Goal: Task Accomplishment & Management: Use online tool/utility

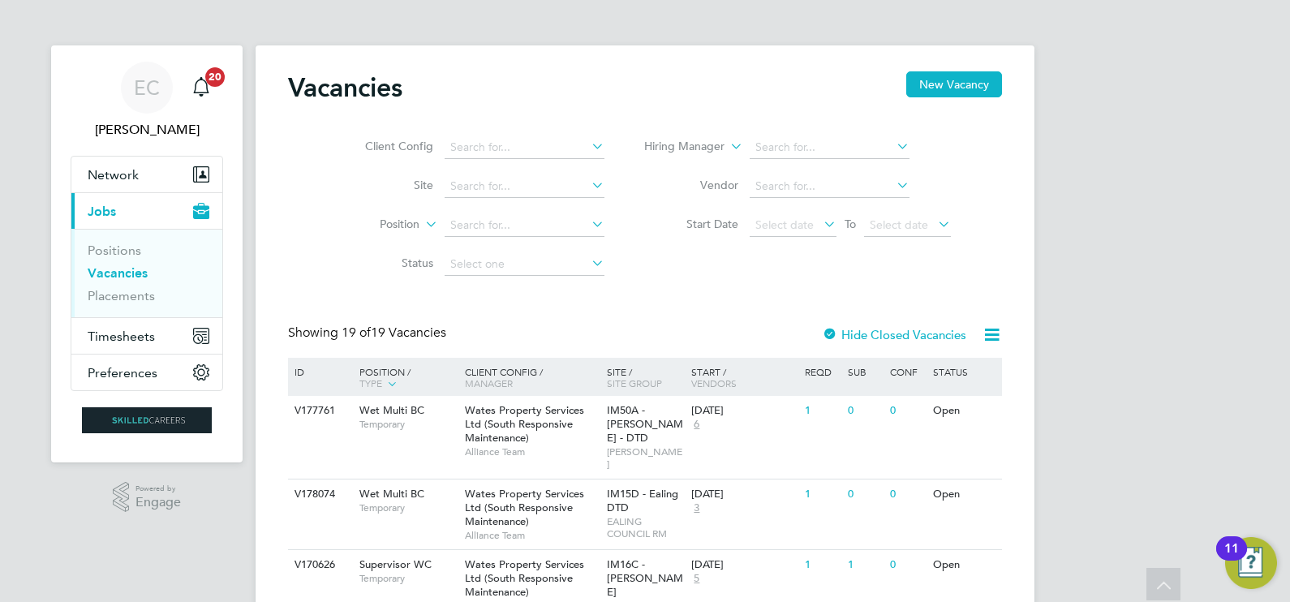
scroll to position [507, 0]
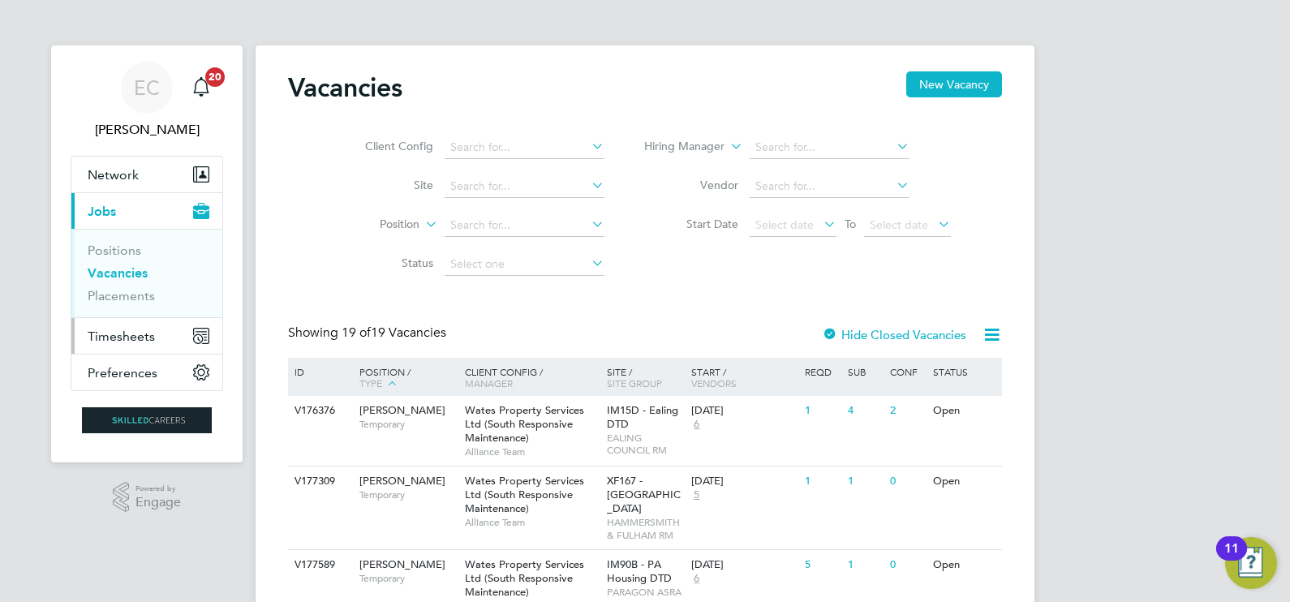
click at [123, 333] on span "Timesheets" at bounding box center [121, 336] width 67 height 15
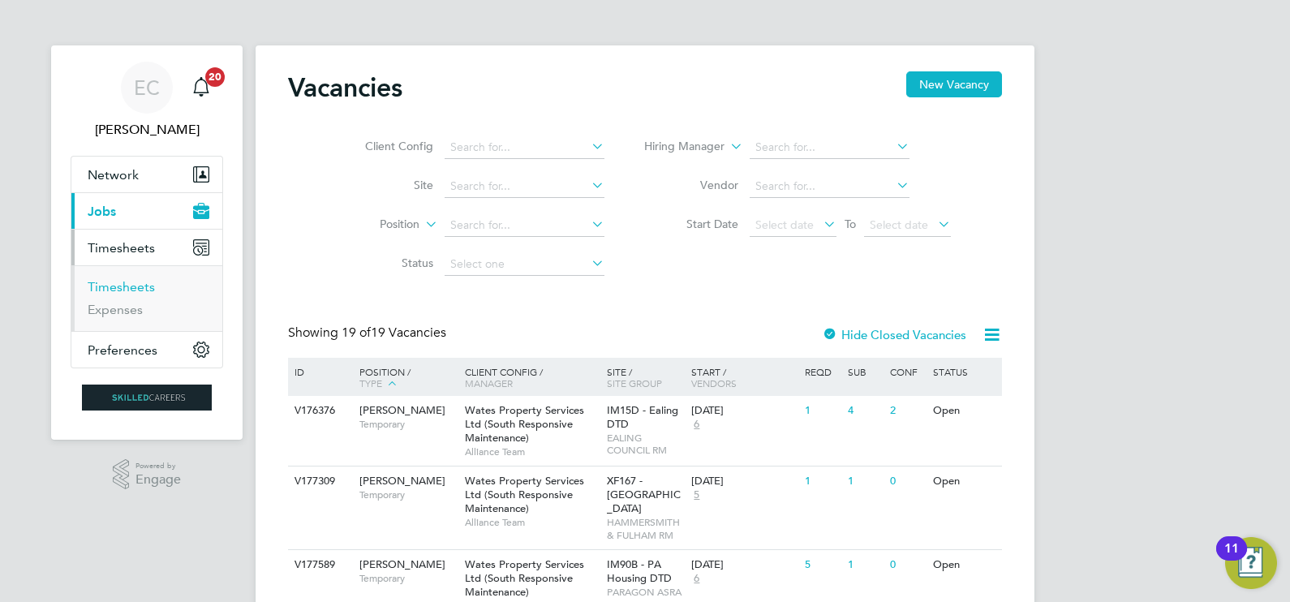
click at [131, 281] on link "Timesheets" at bounding box center [121, 286] width 67 height 15
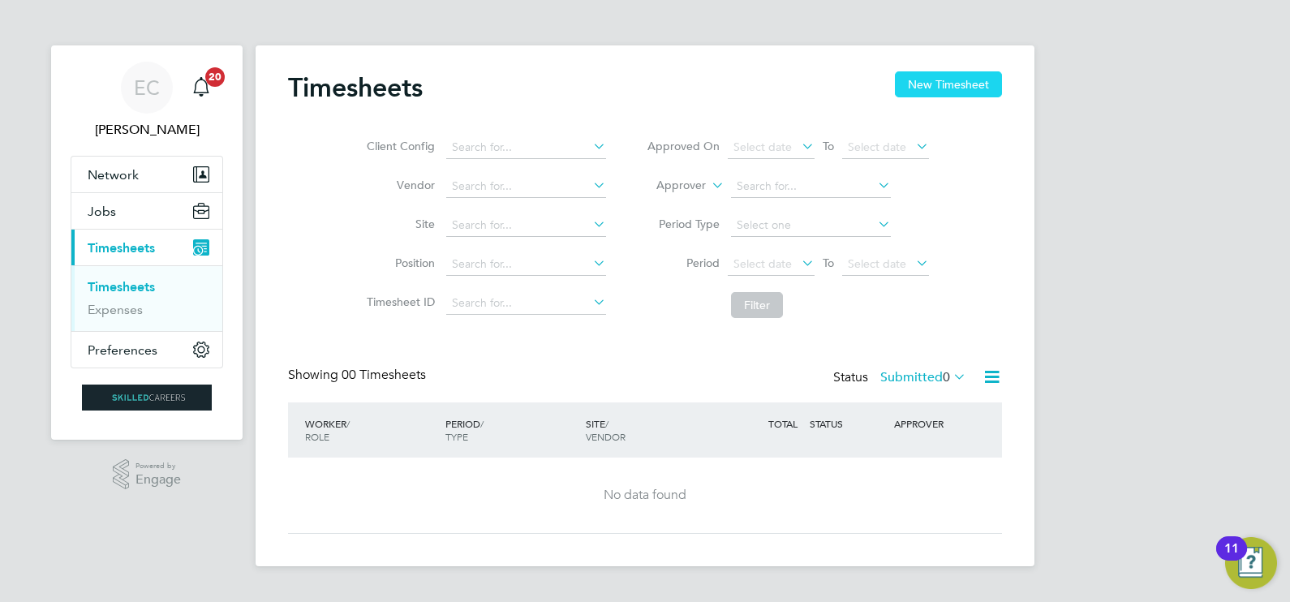
click at [949, 78] on button "New Timesheet" at bounding box center [948, 84] width 107 height 26
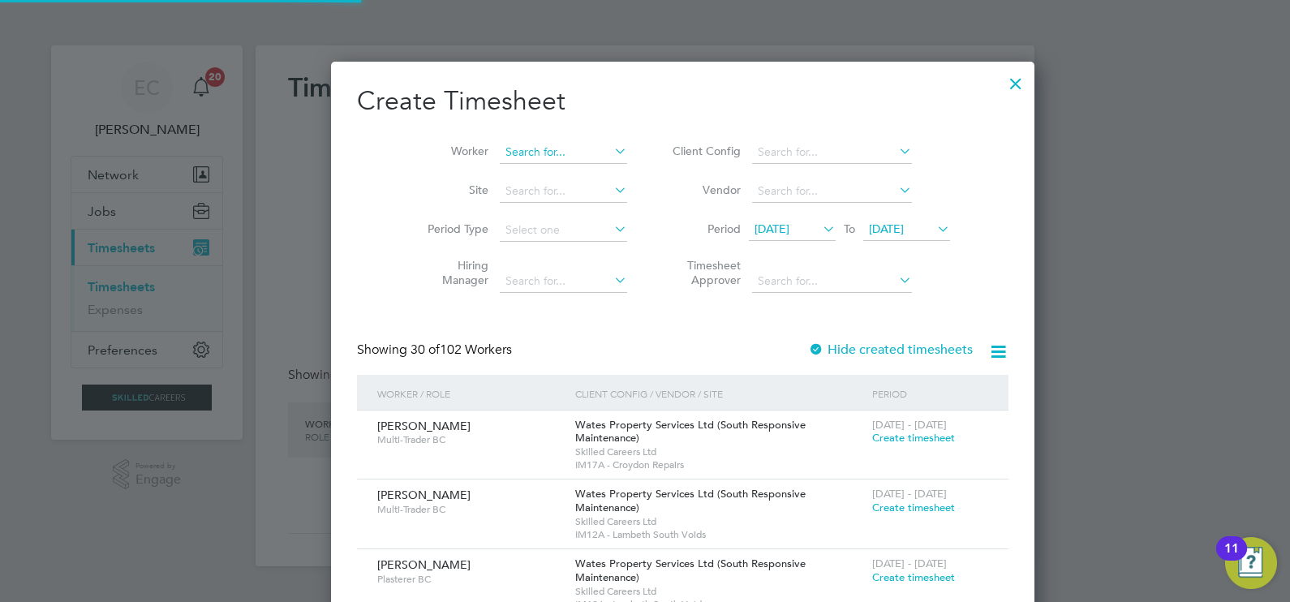
scroll to position [8, 8]
click at [517, 151] on input at bounding box center [563, 152] width 127 height 23
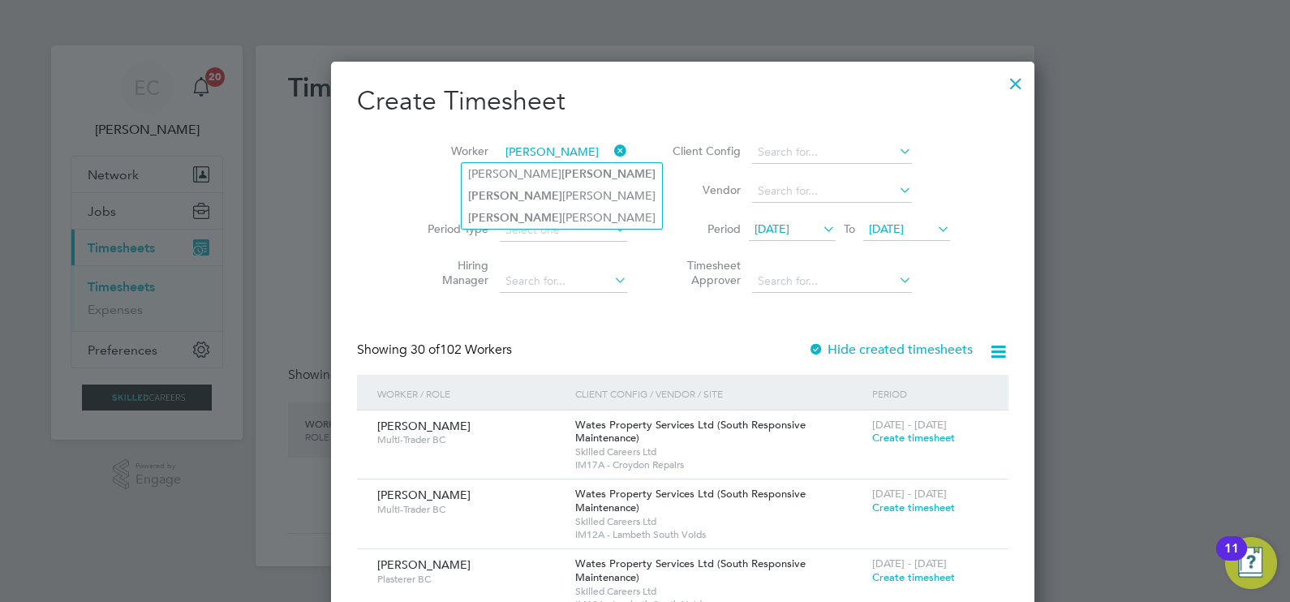
drag, startPoint x: 539, startPoint y: 219, endPoint x: 629, endPoint y: 239, distance: 92.3
click at [540, 219] on li "Byron Campbell" at bounding box center [562, 218] width 200 height 22
type input "Byron Campbell"
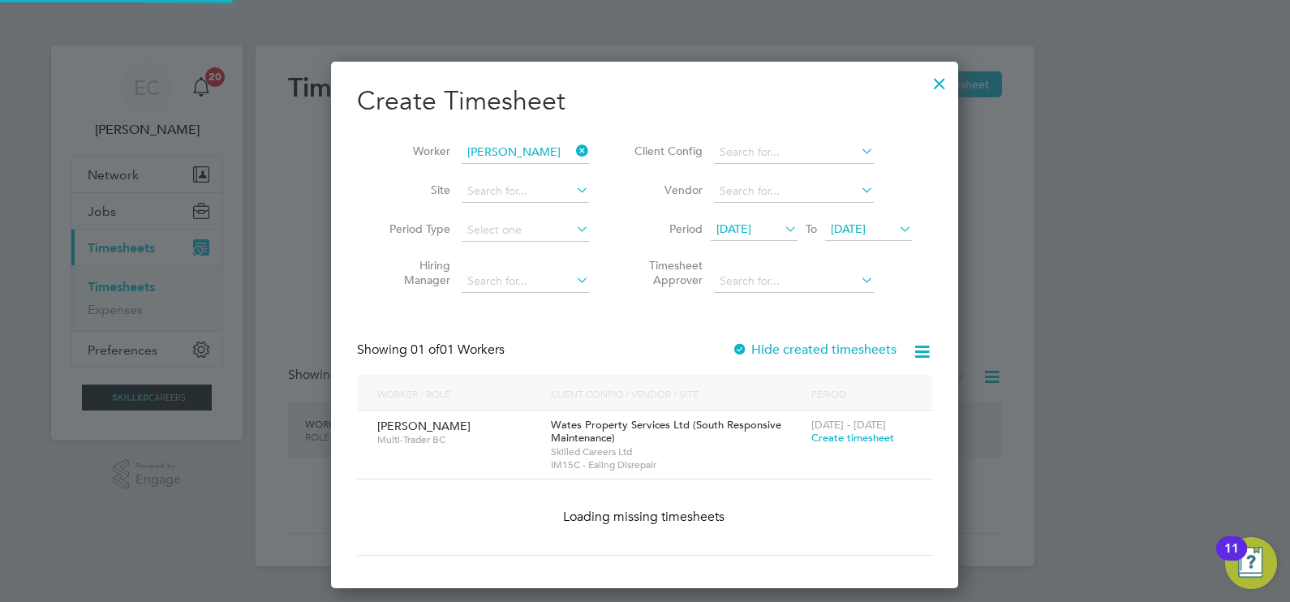
scroll to position [450, 628]
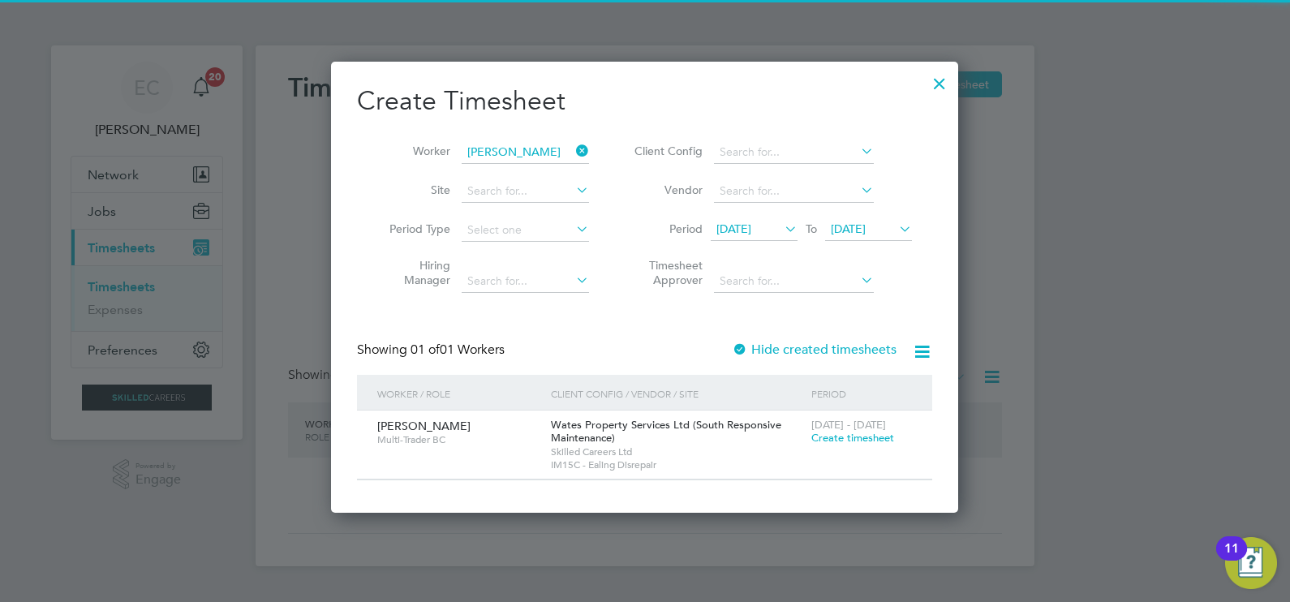
click at [762, 342] on label "Hide created timesheets" at bounding box center [814, 349] width 165 height 16
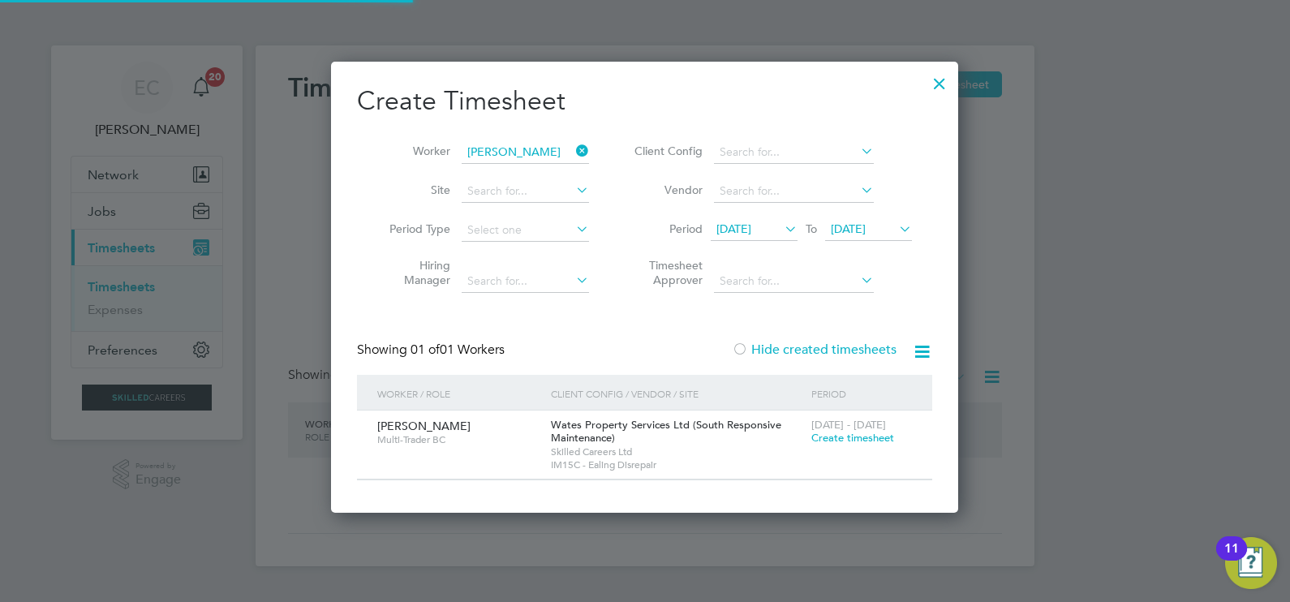
click at [771, 345] on label "Hide created timesheets" at bounding box center [814, 349] width 165 height 16
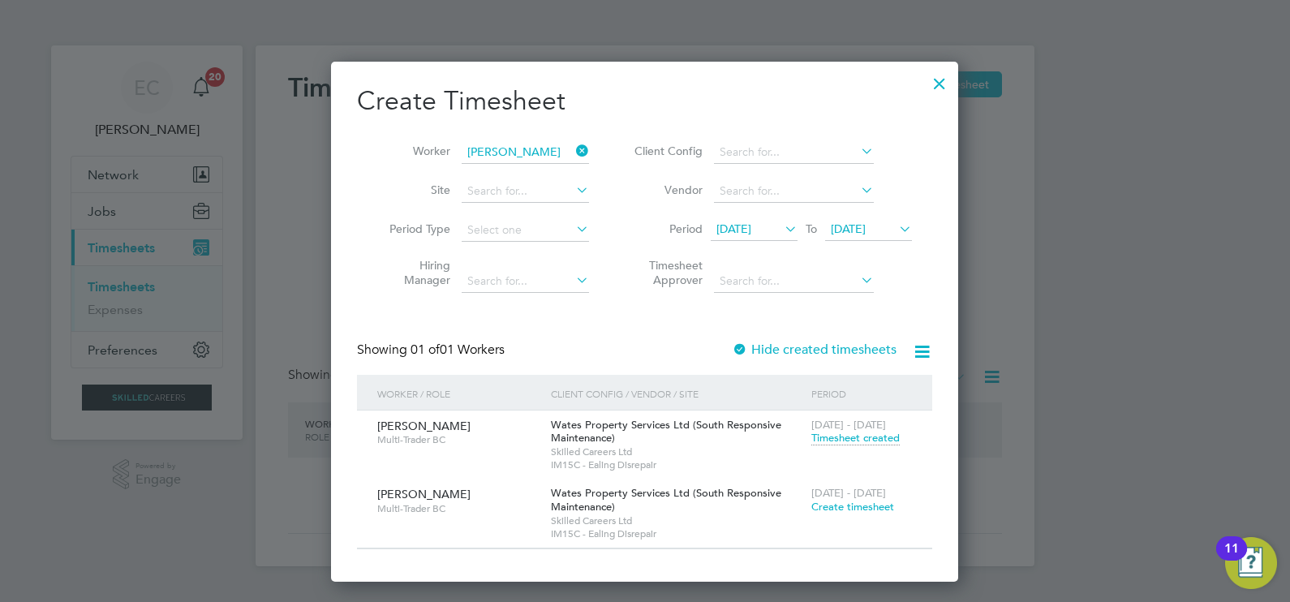
click at [866, 438] on span "Timesheet created" at bounding box center [855, 438] width 88 height 15
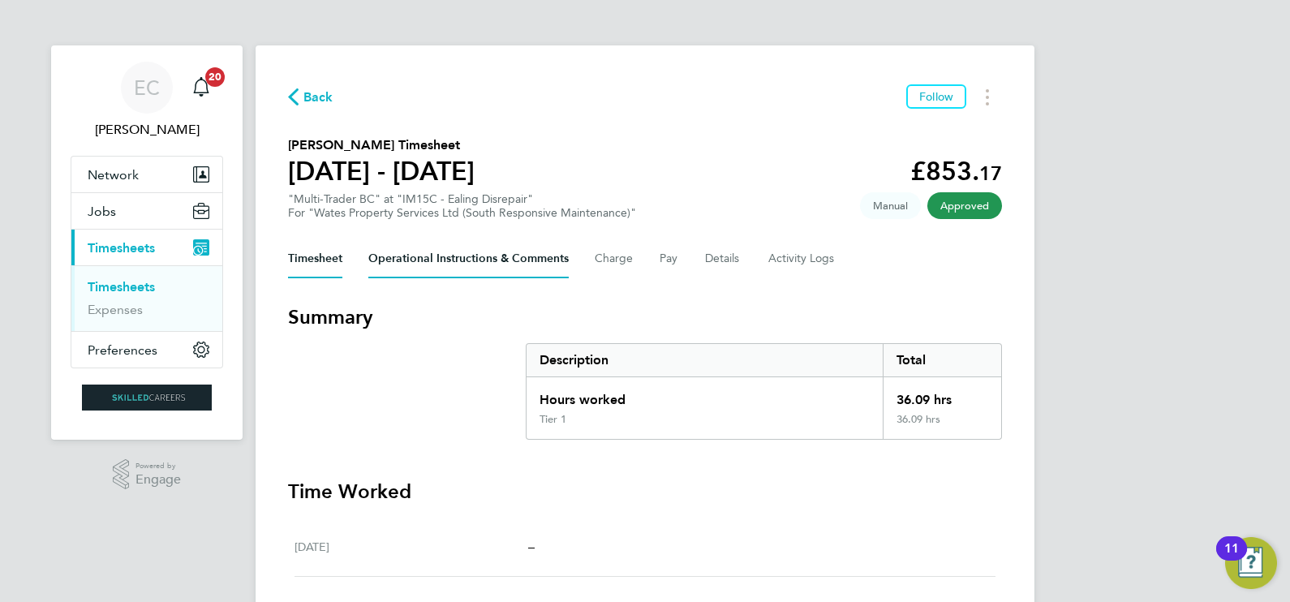
drag, startPoint x: 500, startPoint y: 264, endPoint x: 519, endPoint y: 276, distance: 22.3
click at [501, 271] on Comments-tab "Operational Instructions & Comments" at bounding box center [468, 258] width 200 height 39
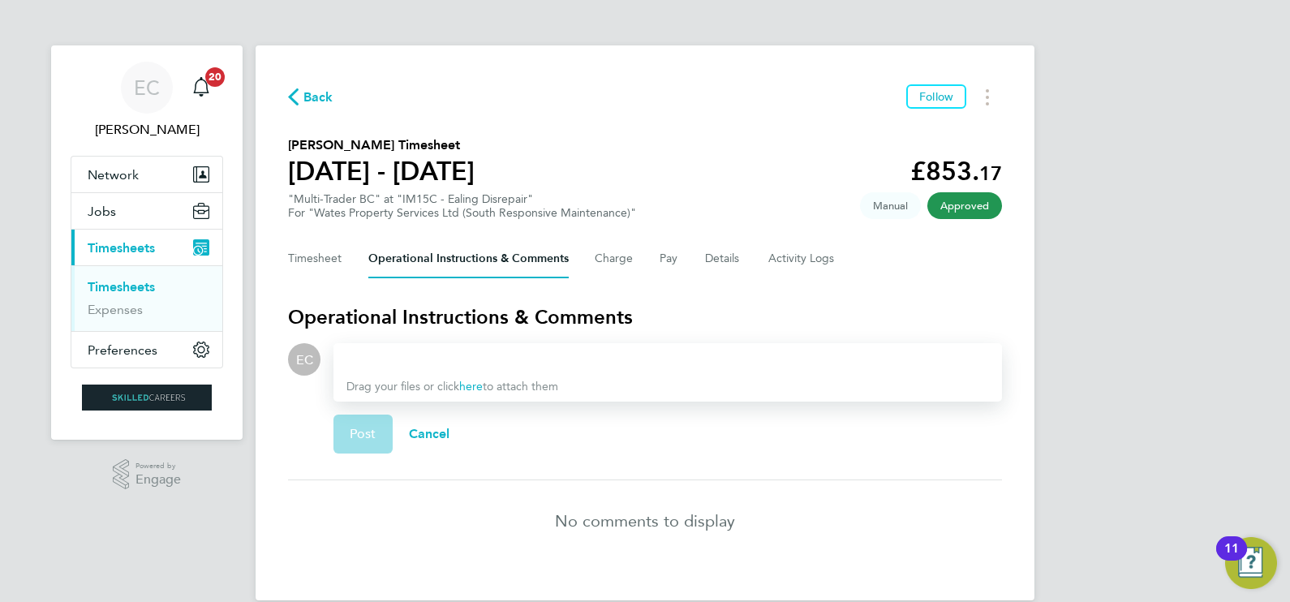
drag, startPoint x: 642, startPoint y: 263, endPoint x: 658, endPoint y: 266, distance: 15.7
click at [642, 265] on div "Timesheet Operational Instructions & Comments Charge Pay Details Activity Logs" at bounding box center [645, 258] width 714 height 39
click at [624, 260] on button "Charge" at bounding box center [614, 258] width 39 height 39
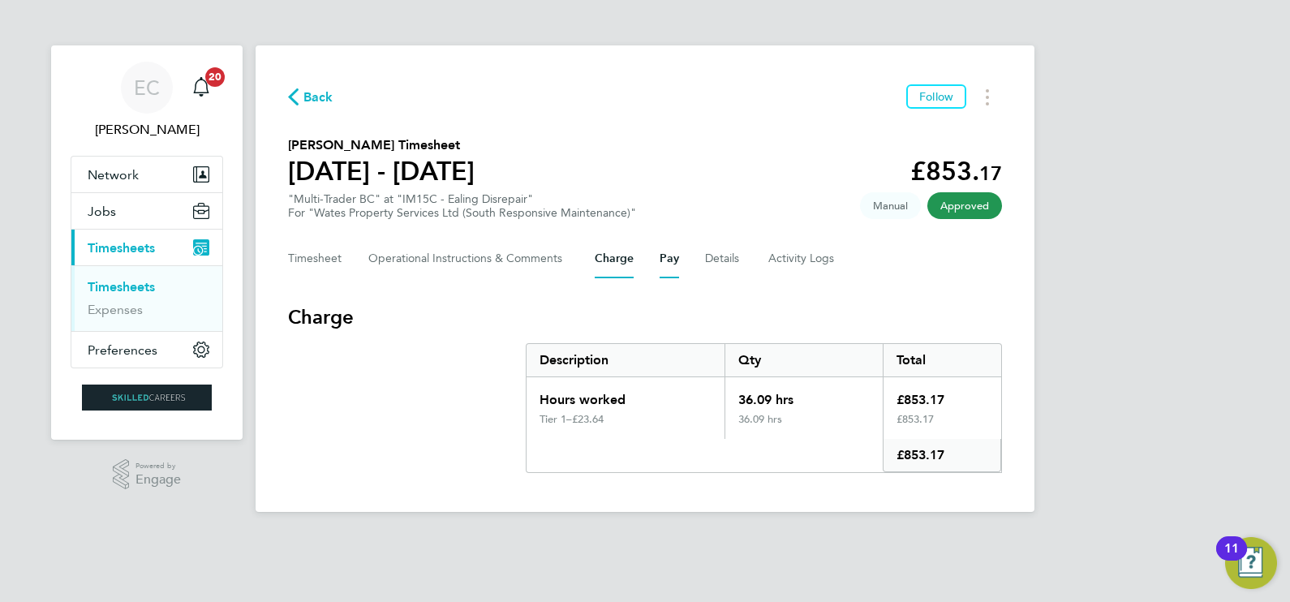
click at [665, 260] on button "Pay" at bounding box center [668, 258] width 19 height 39
click at [331, 259] on button "Timesheet" at bounding box center [315, 258] width 54 height 39
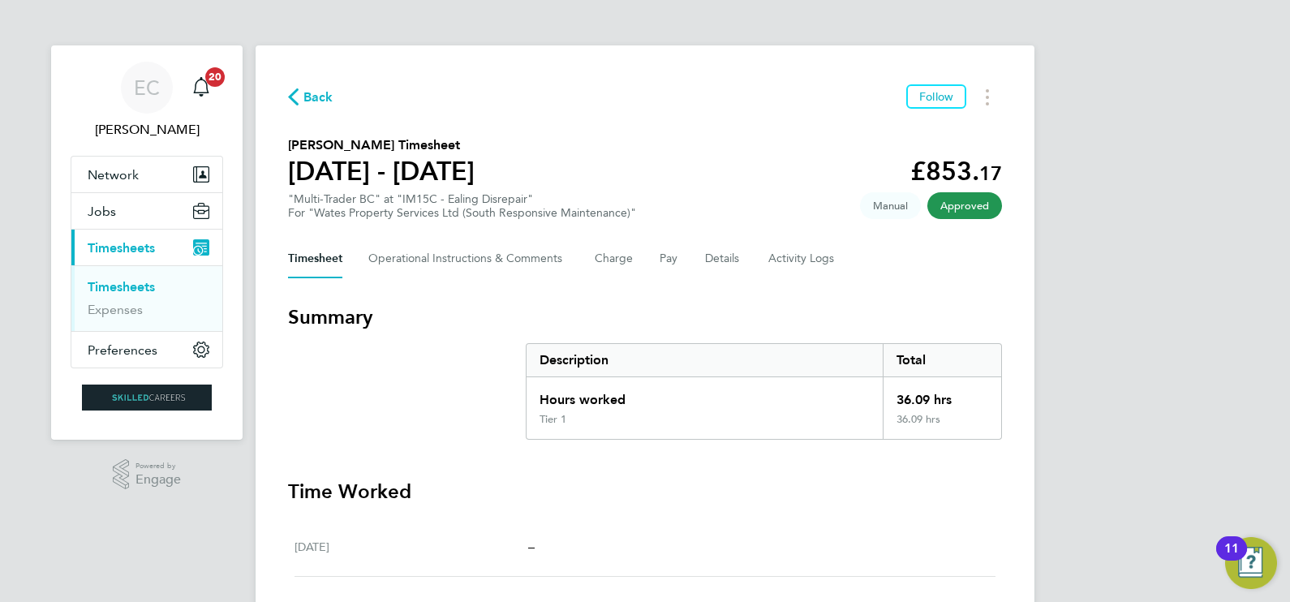
click at [317, 97] on span "Back" at bounding box center [318, 97] width 30 height 19
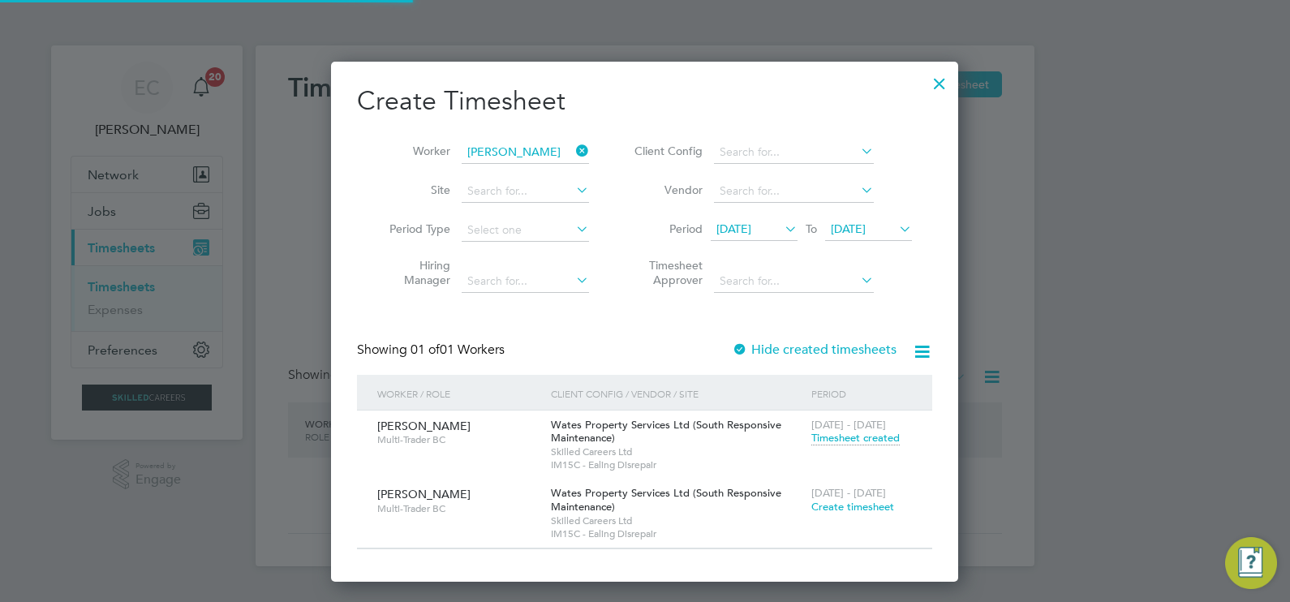
scroll to position [520, 628]
click at [573, 150] on icon at bounding box center [573, 151] width 0 height 23
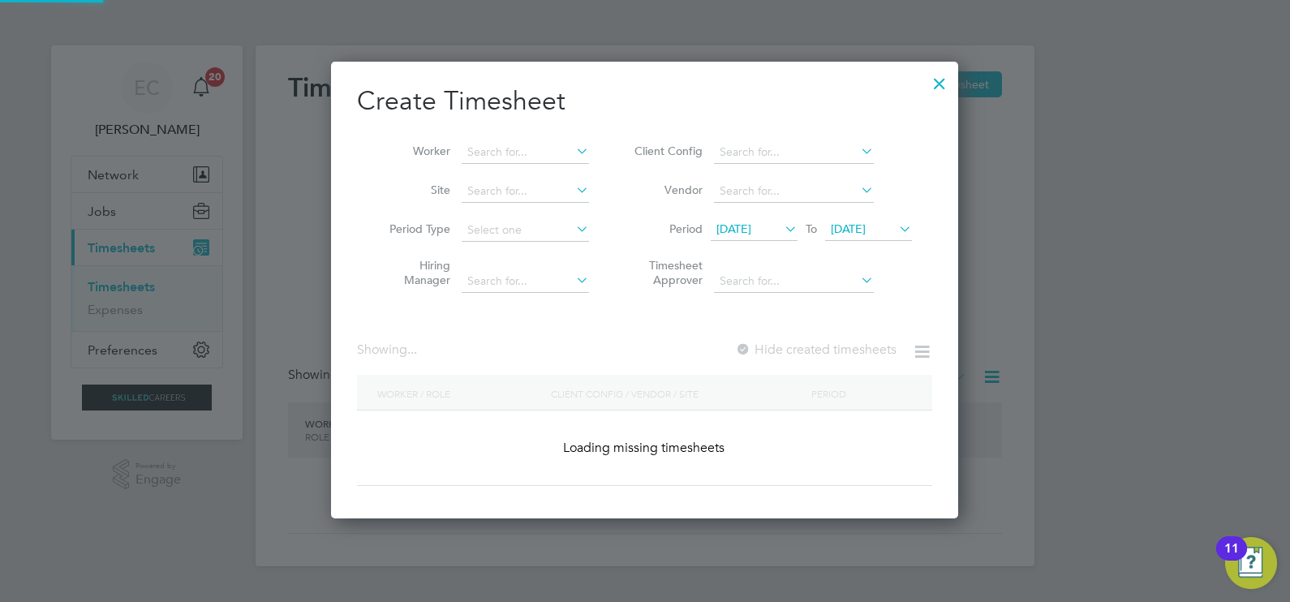
scroll to position [457, 628]
click at [533, 159] on input at bounding box center [525, 152] width 127 height 23
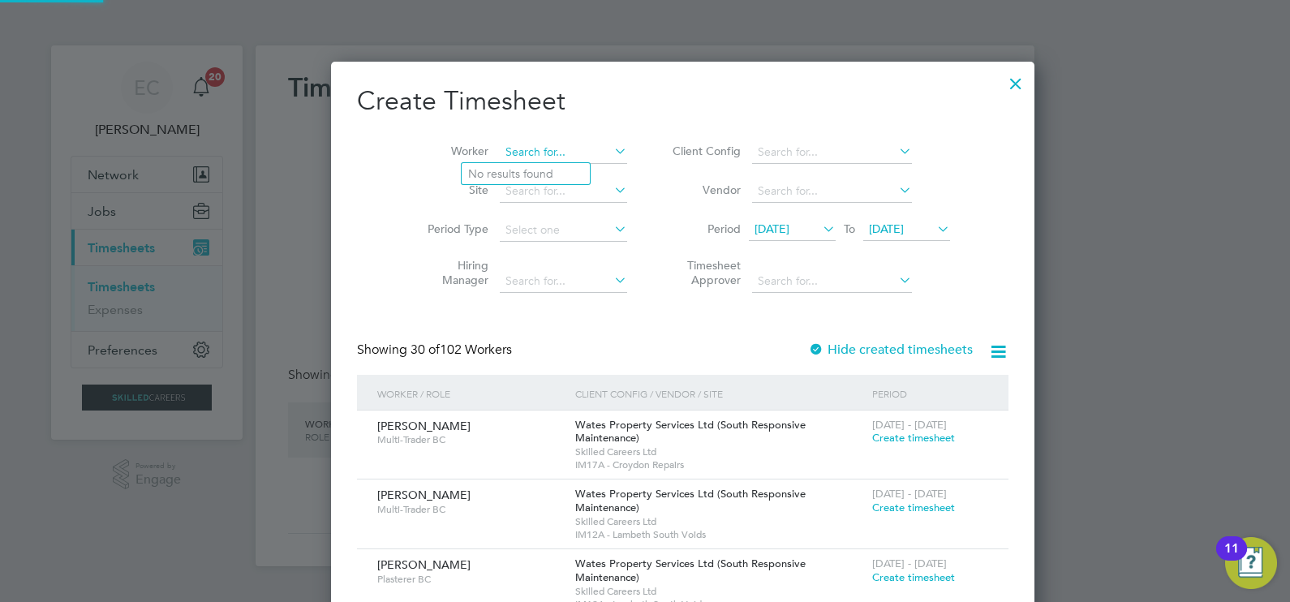
scroll to position [2490, 628]
click at [523, 198] on b "Giovan" at bounding box center [523, 196] width 38 height 14
type input "Delano Giovanii"
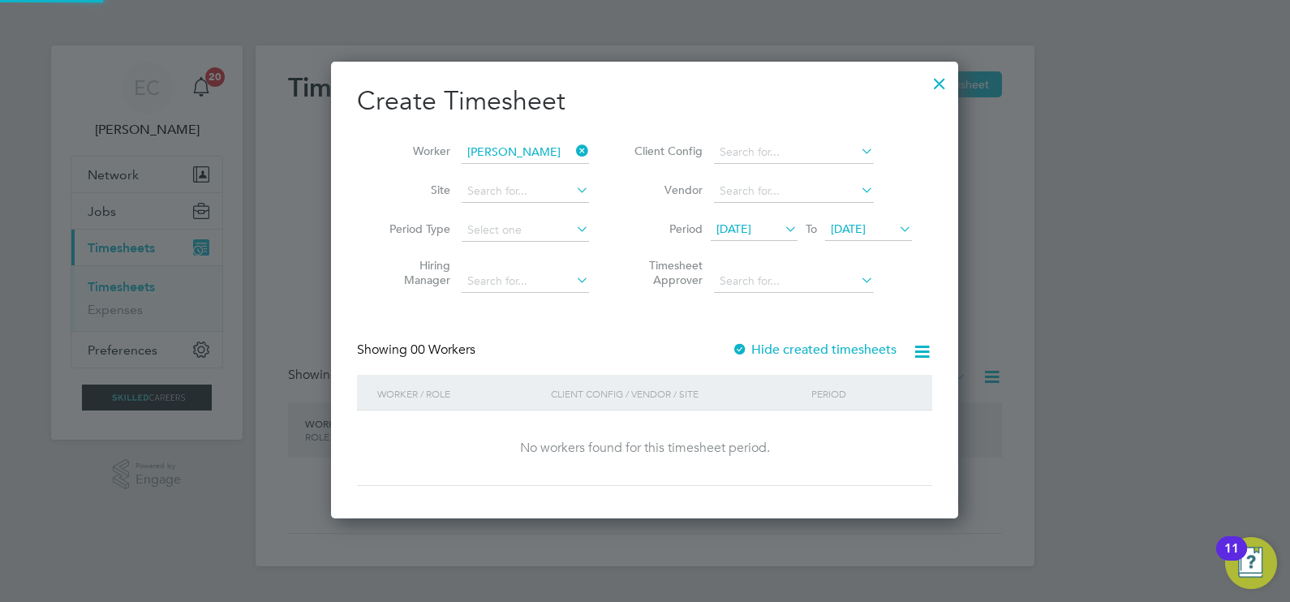
scroll to position [457, 628]
click at [842, 347] on label "Hide created timesheets" at bounding box center [814, 349] width 165 height 16
click at [840, 347] on label "Hide created timesheets" at bounding box center [814, 349] width 165 height 16
click at [836, 347] on label "Hide created timesheets" at bounding box center [814, 349] width 165 height 16
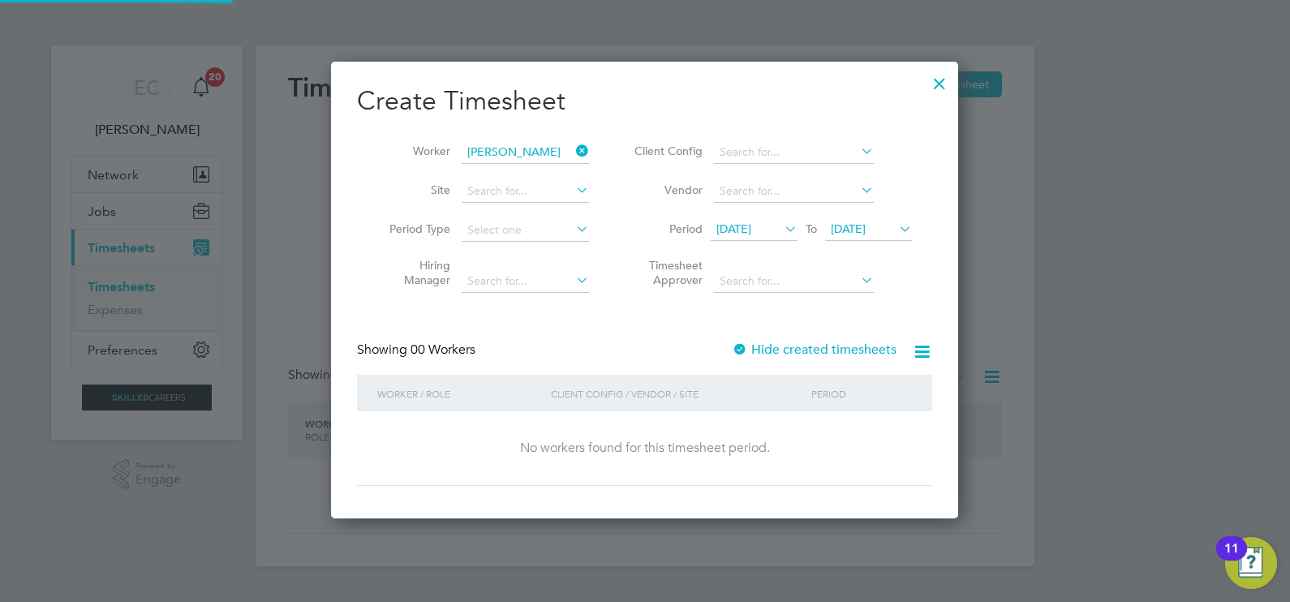
click at [781, 223] on icon at bounding box center [781, 228] width 0 height 23
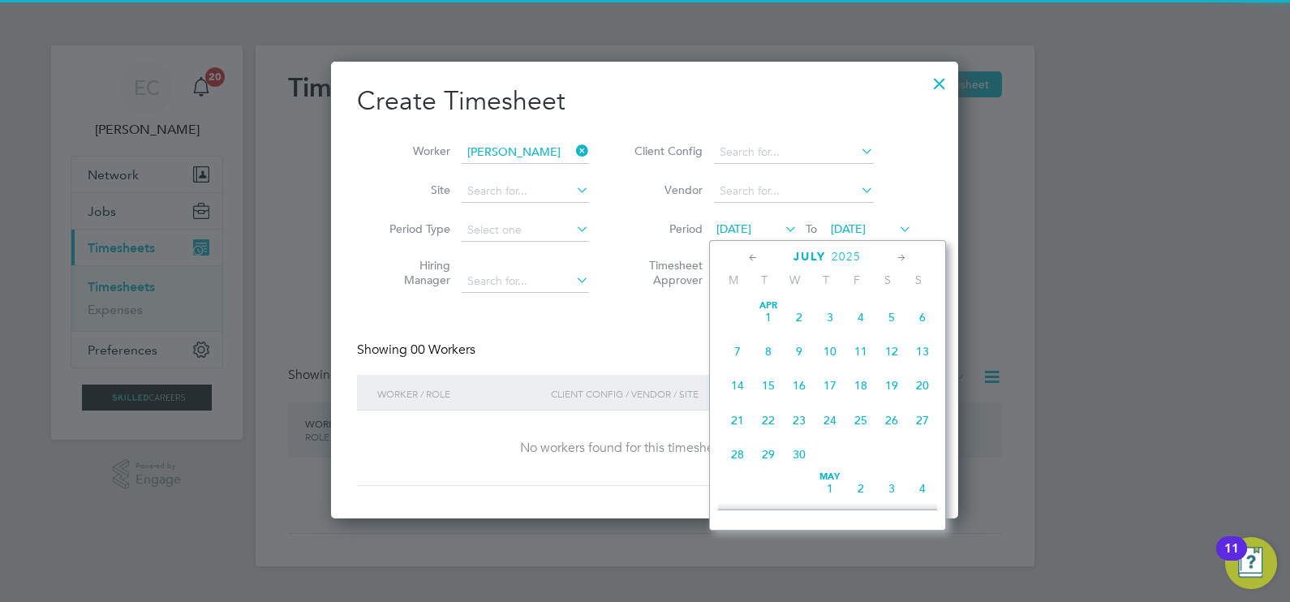
scroll to position [639, 0]
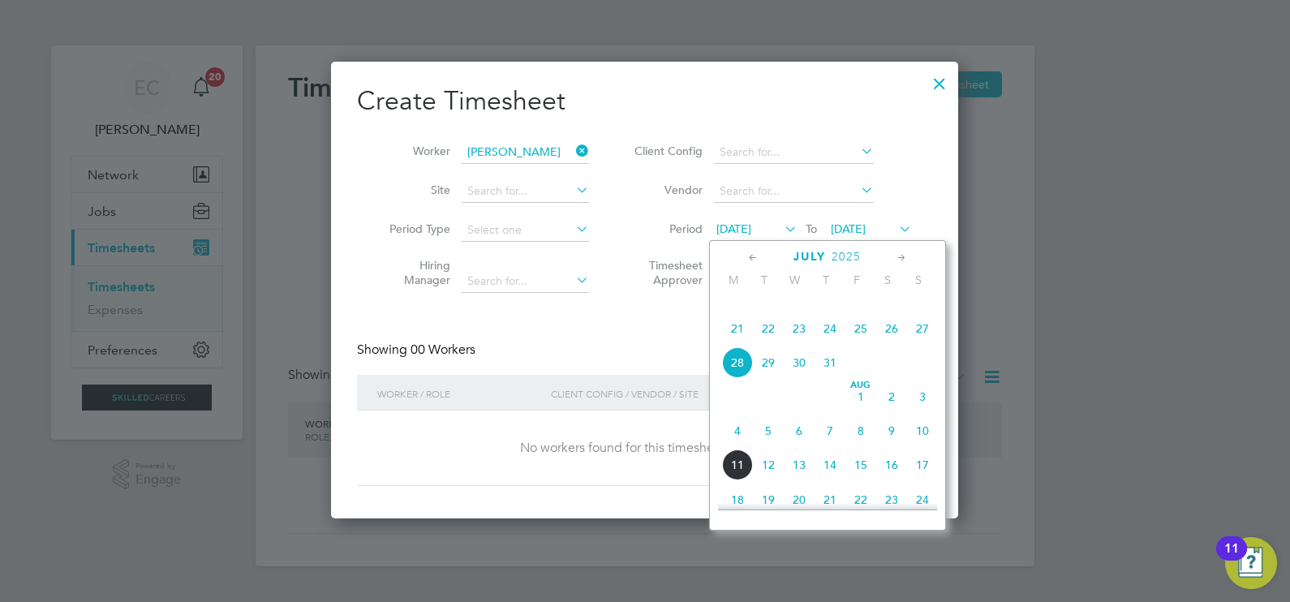
click at [750, 255] on icon at bounding box center [752, 258] width 15 height 18
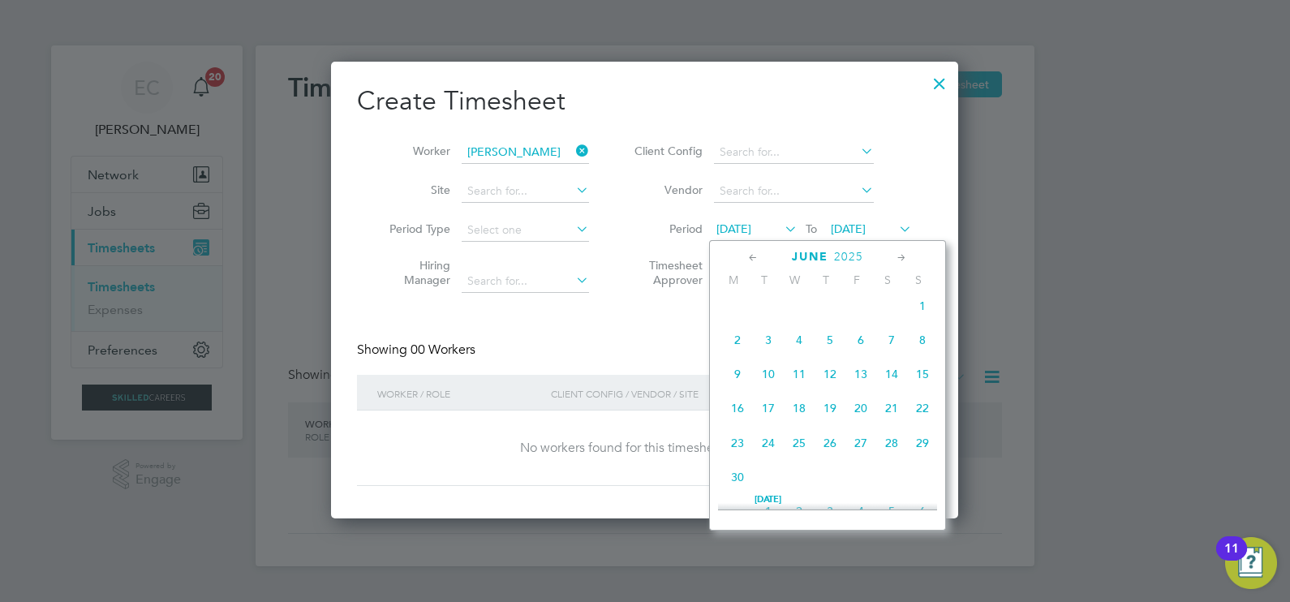
click at [745, 339] on span "2" at bounding box center [737, 339] width 31 height 31
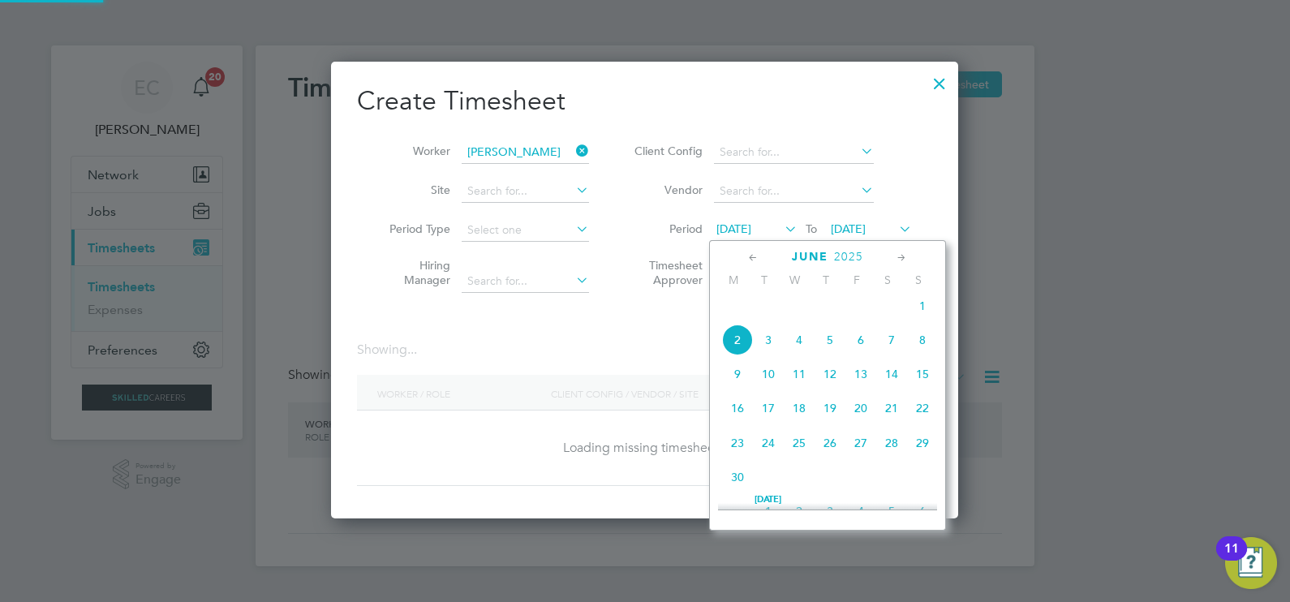
scroll to position [450, 628]
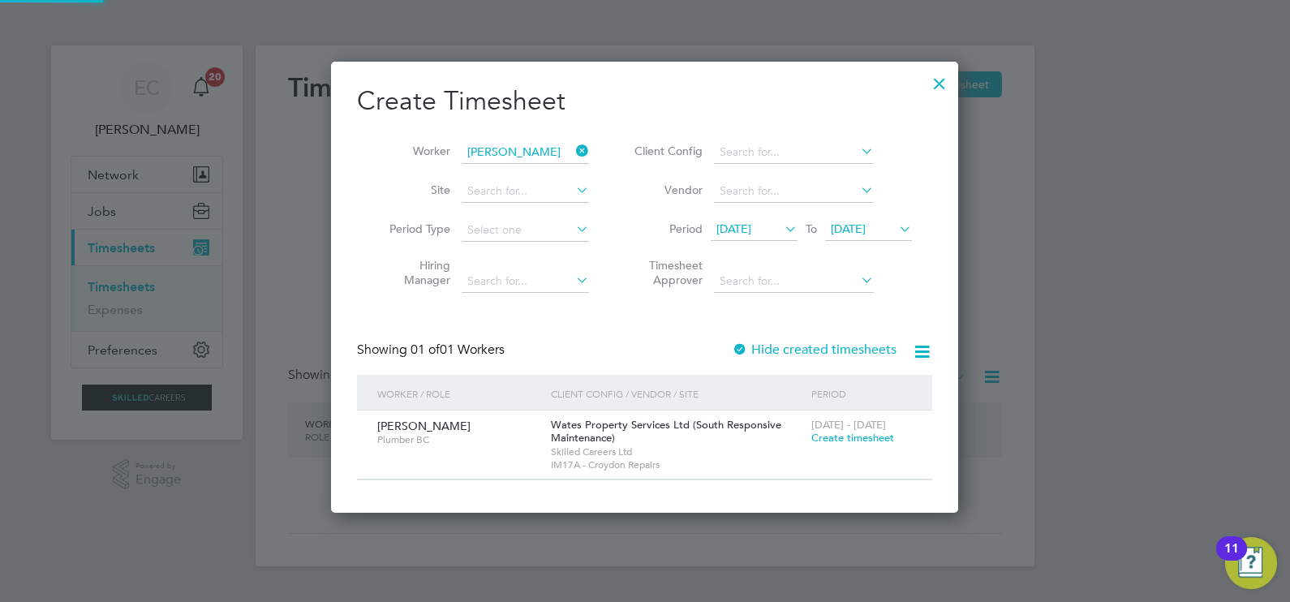
click at [799, 344] on label "Hide created timesheets" at bounding box center [814, 349] width 165 height 16
click at [799, 345] on label "Hide created timesheets" at bounding box center [814, 349] width 165 height 16
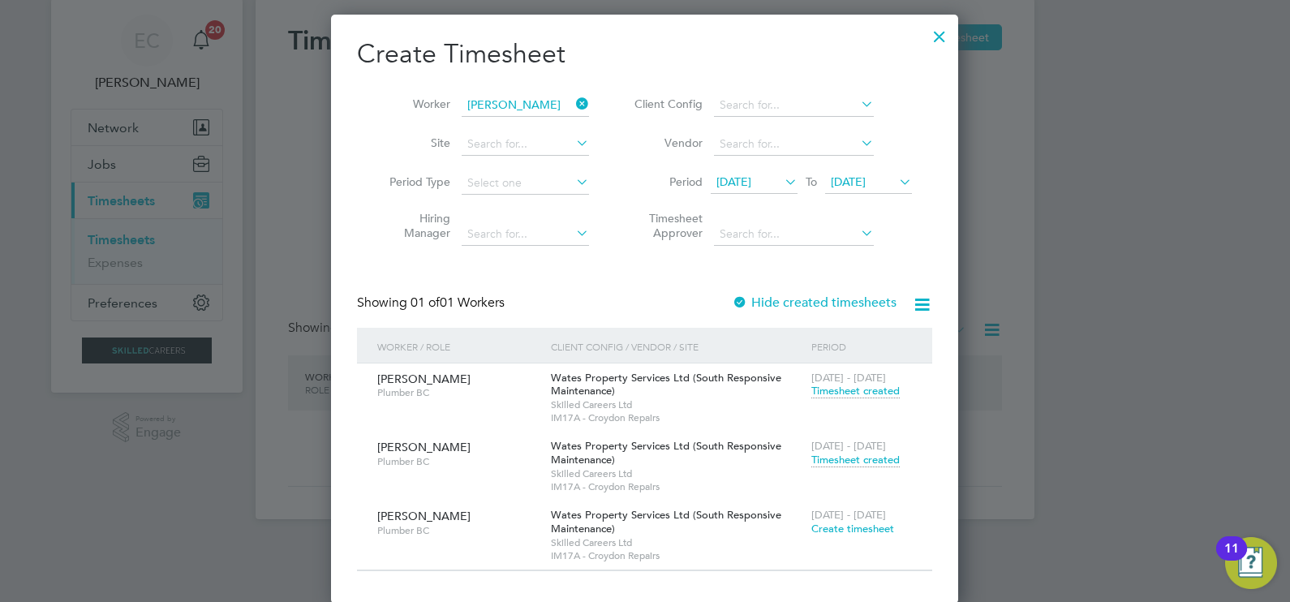
click at [573, 105] on icon at bounding box center [573, 103] width 0 height 23
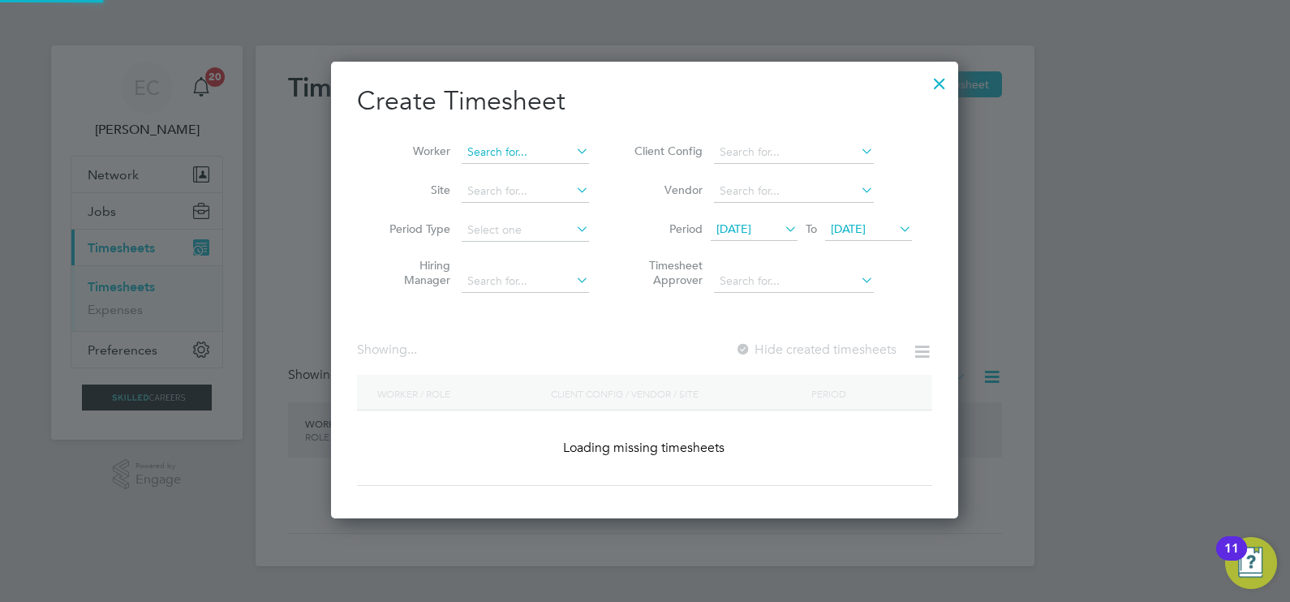
click at [530, 144] on input at bounding box center [525, 152] width 127 height 23
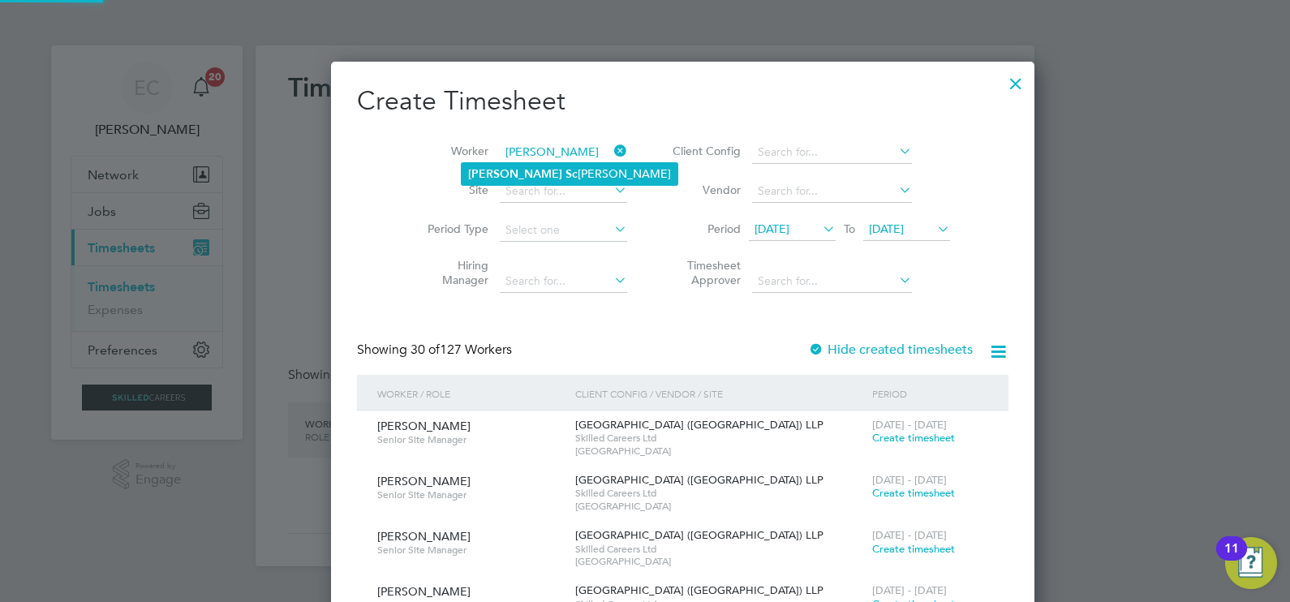
click at [535, 176] on li "Peter Sc ott" at bounding box center [570, 174] width 216 height 22
type input "Peter Scott"
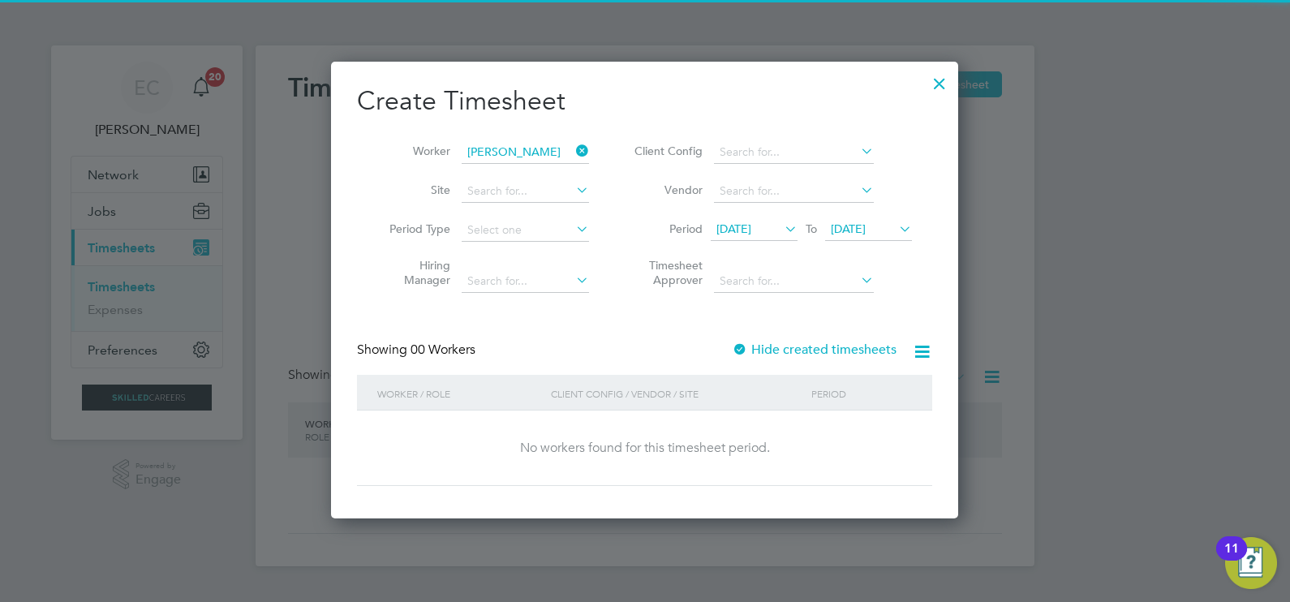
click at [784, 349] on label "Hide created timesheets" at bounding box center [814, 349] width 165 height 16
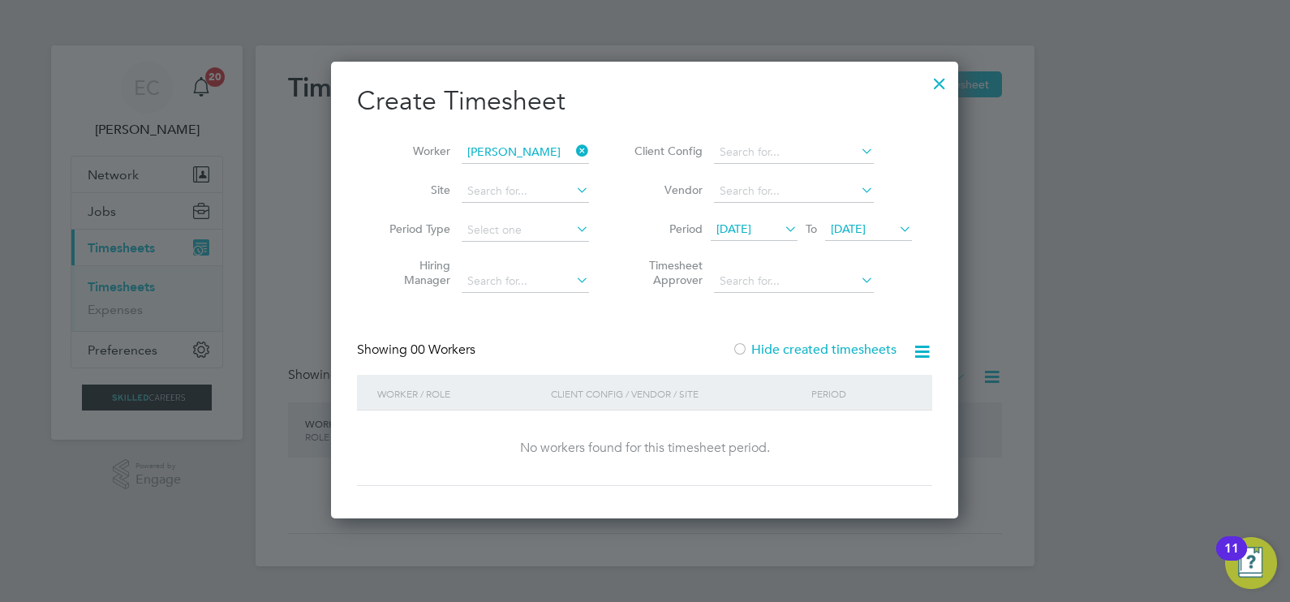
click at [784, 349] on label "Hide created timesheets" at bounding box center [814, 349] width 165 height 16
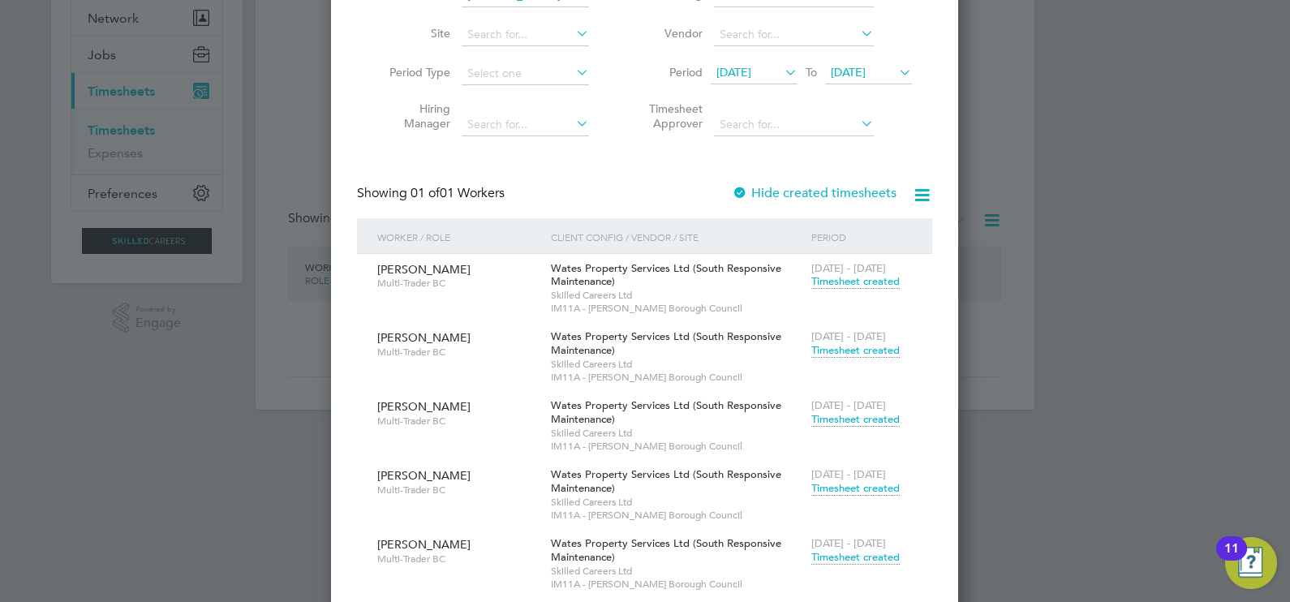
click at [863, 68] on span "04 Aug 2025" at bounding box center [848, 72] width 35 height 15
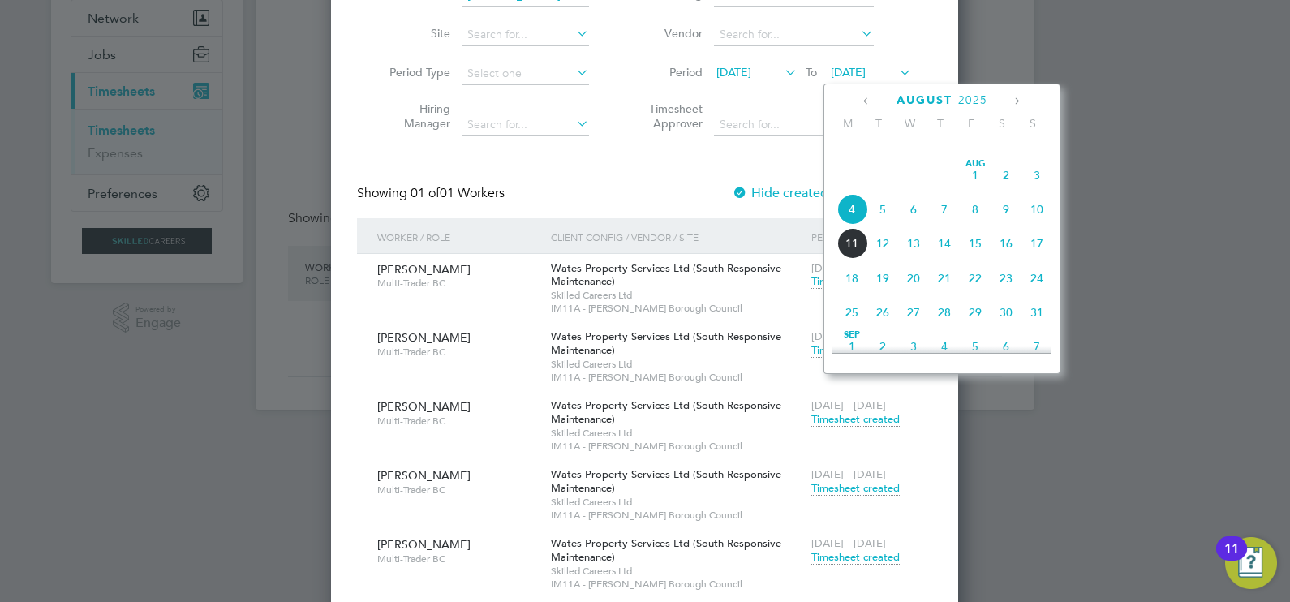
click at [970, 259] on span "15" at bounding box center [975, 243] width 31 height 31
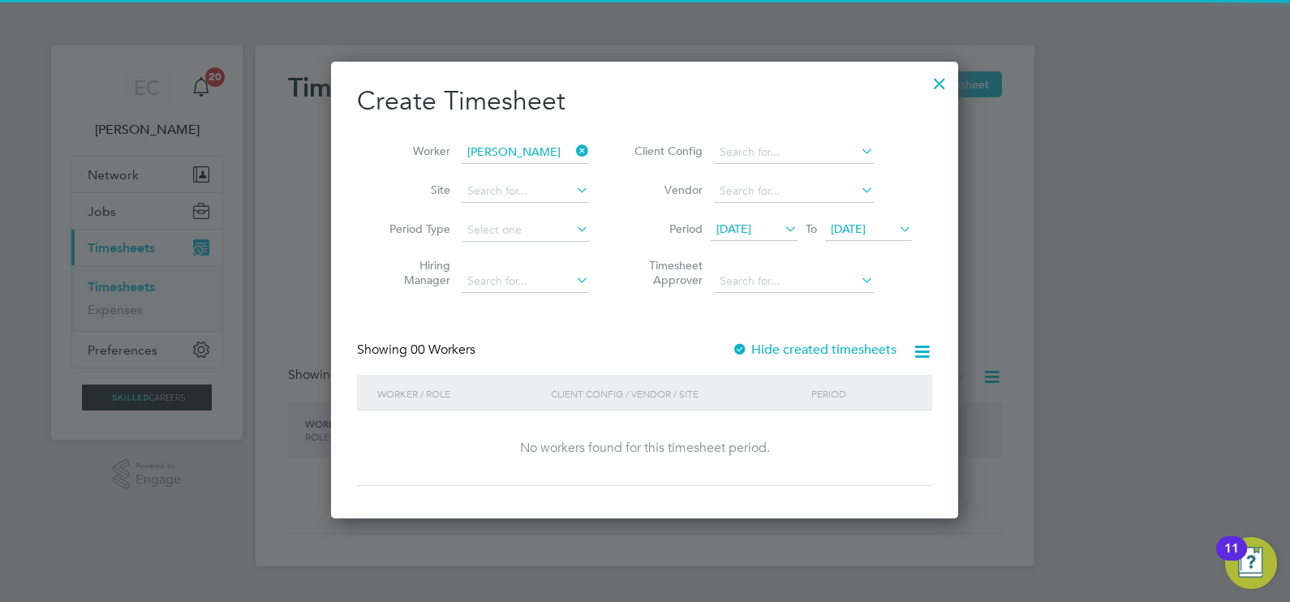
click at [839, 349] on label "Hide created timesheets" at bounding box center [814, 349] width 165 height 16
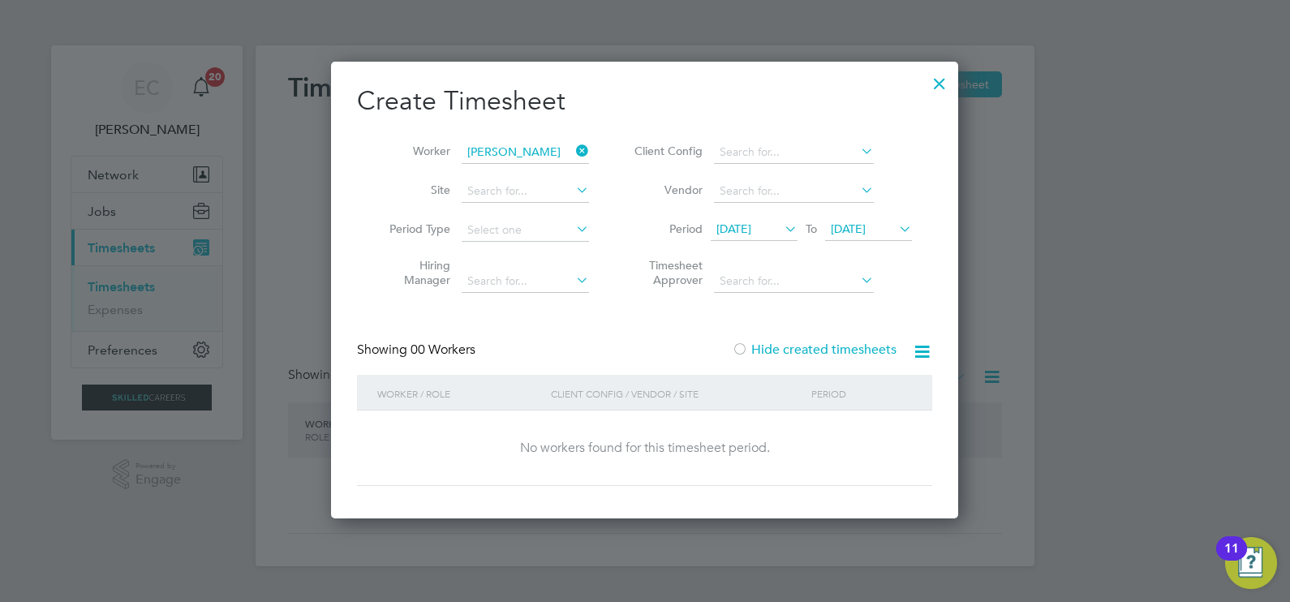
click at [839, 349] on label "Hide created timesheets" at bounding box center [814, 349] width 165 height 16
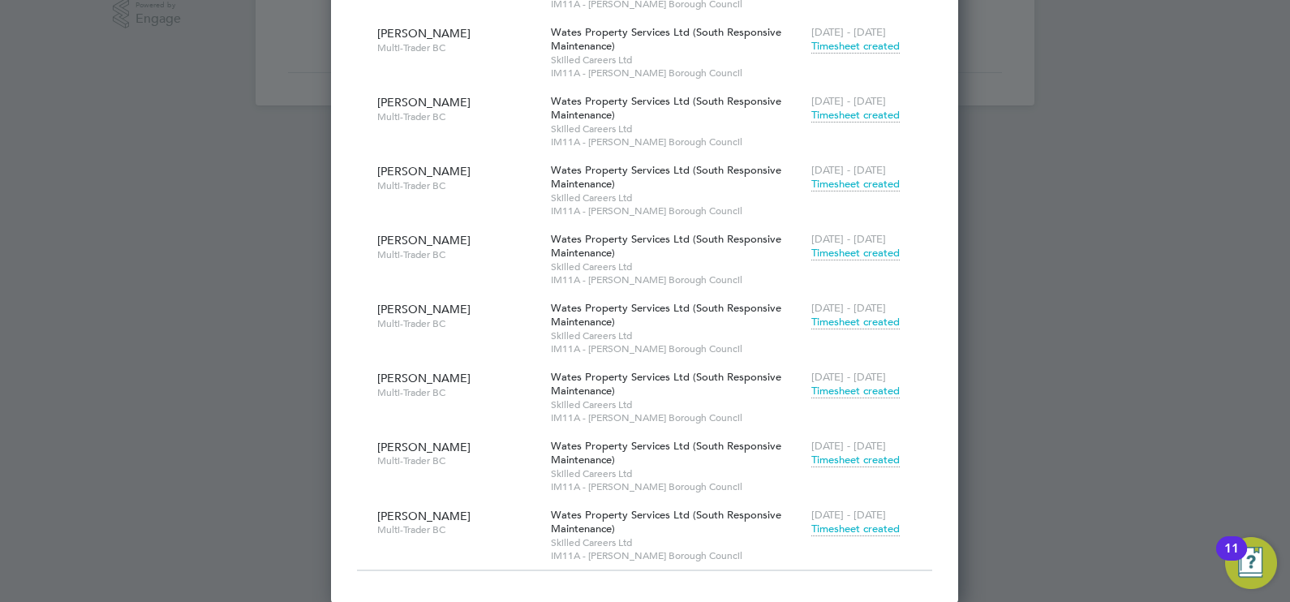
click at [853, 526] on span "Timesheet created" at bounding box center [855, 529] width 88 height 15
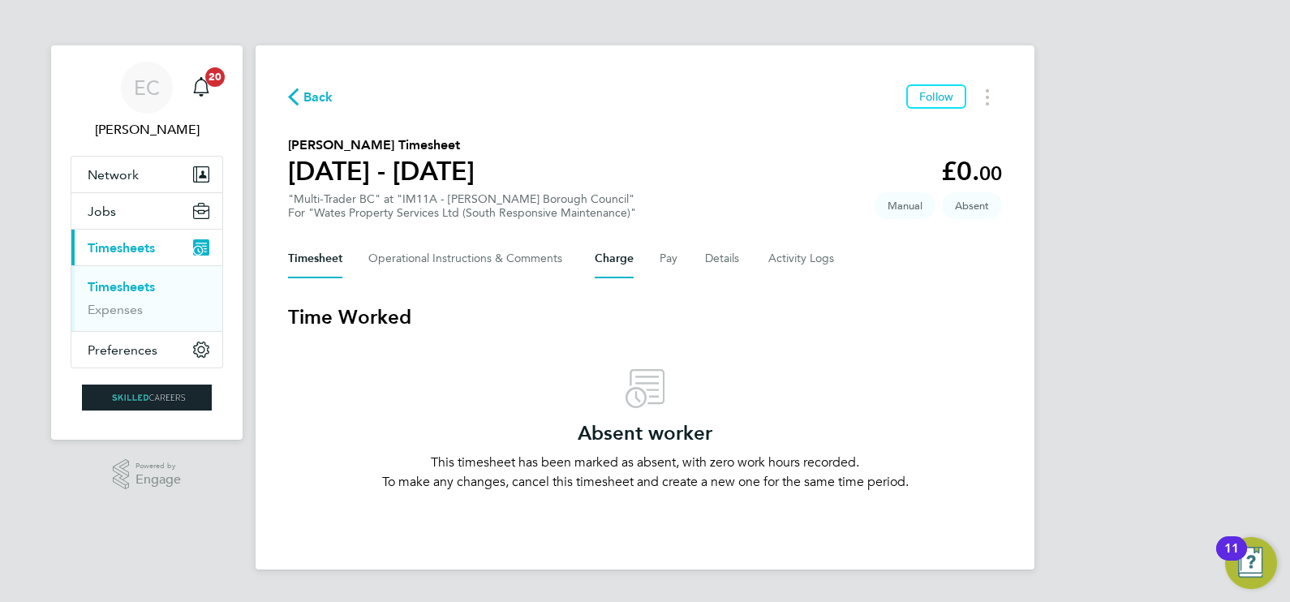
click at [608, 257] on button "Charge" at bounding box center [614, 258] width 39 height 39
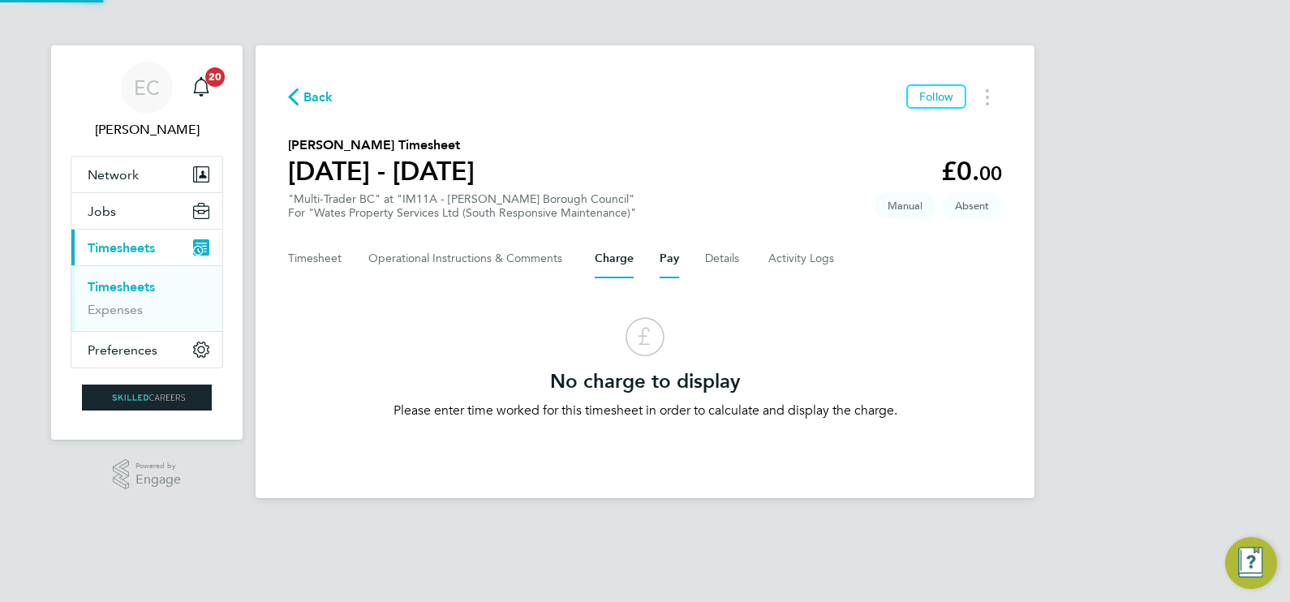
click at [668, 251] on button "Pay" at bounding box center [668, 258] width 19 height 39
click at [721, 260] on button "Details" at bounding box center [723, 258] width 37 height 39
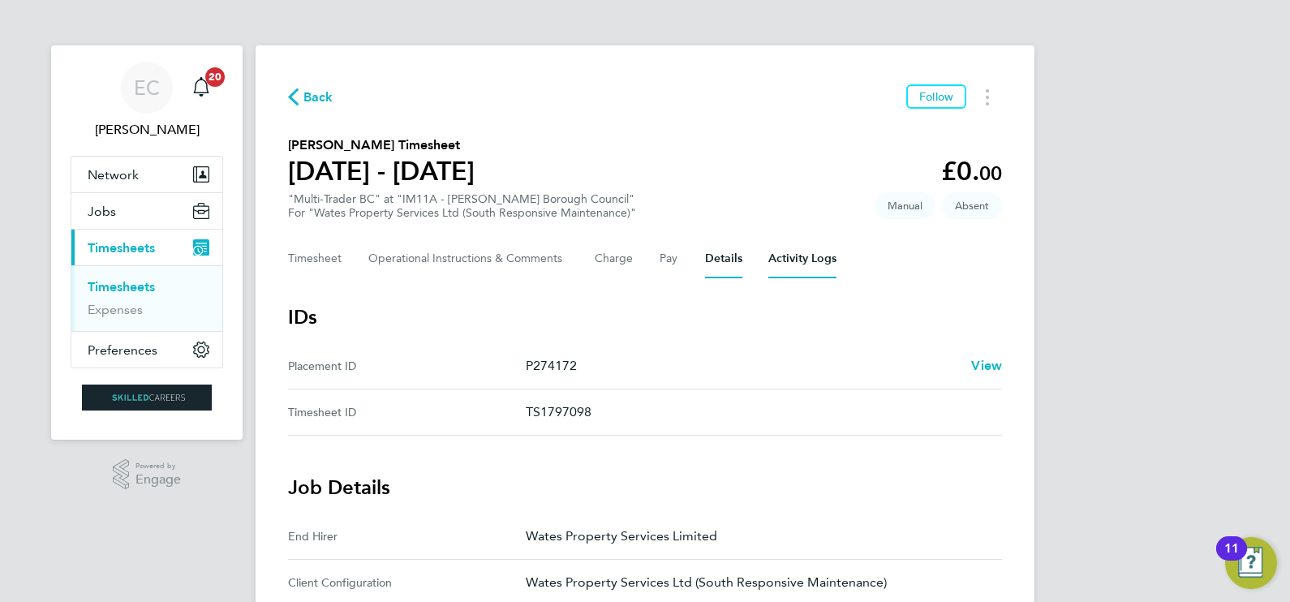
drag, startPoint x: 772, startPoint y: 255, endPoint x: 784, endPoint y: 255, distance: 12.2
click at [775, 255] on Logs-tab "Activity Logs" at bounding box center [802, 258] width 68 height 39
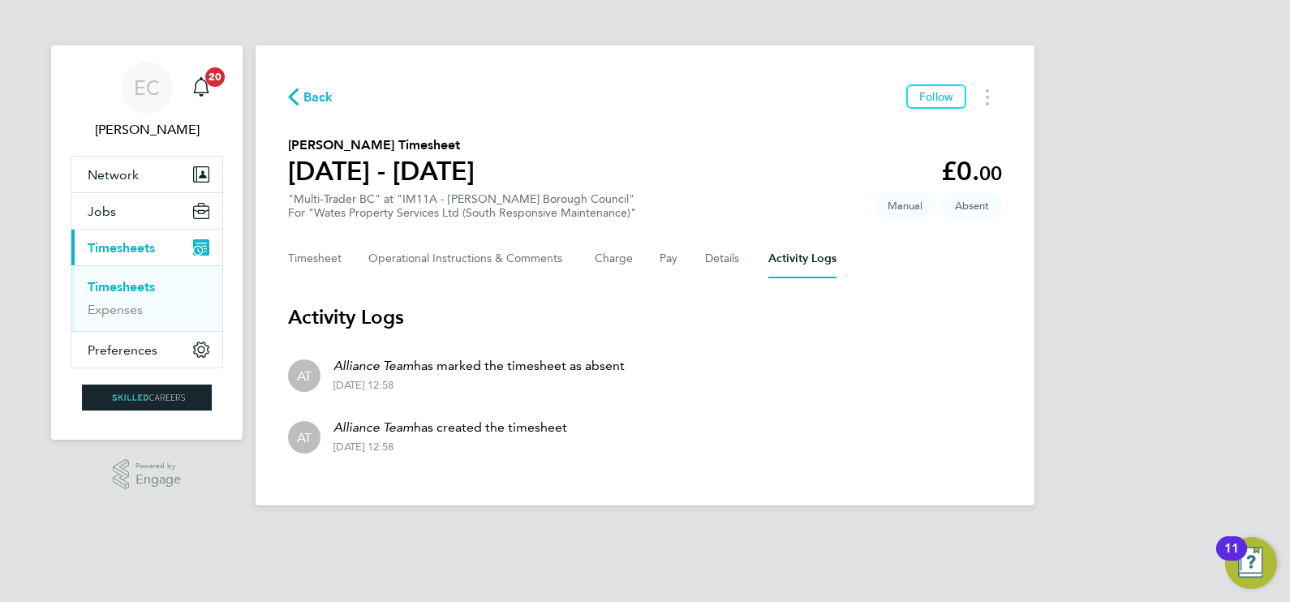
click at [320, 84] on div "Back Follow Peter Scott's Timesheet 26 Jul - 01 Aug 2025 £0. 00 "Multi-Trader B…" at bounding box center [645, 275] width 779 height 460
click at [321, 90] on span "Back" at bounding box center [318, 97] width 30 height 19
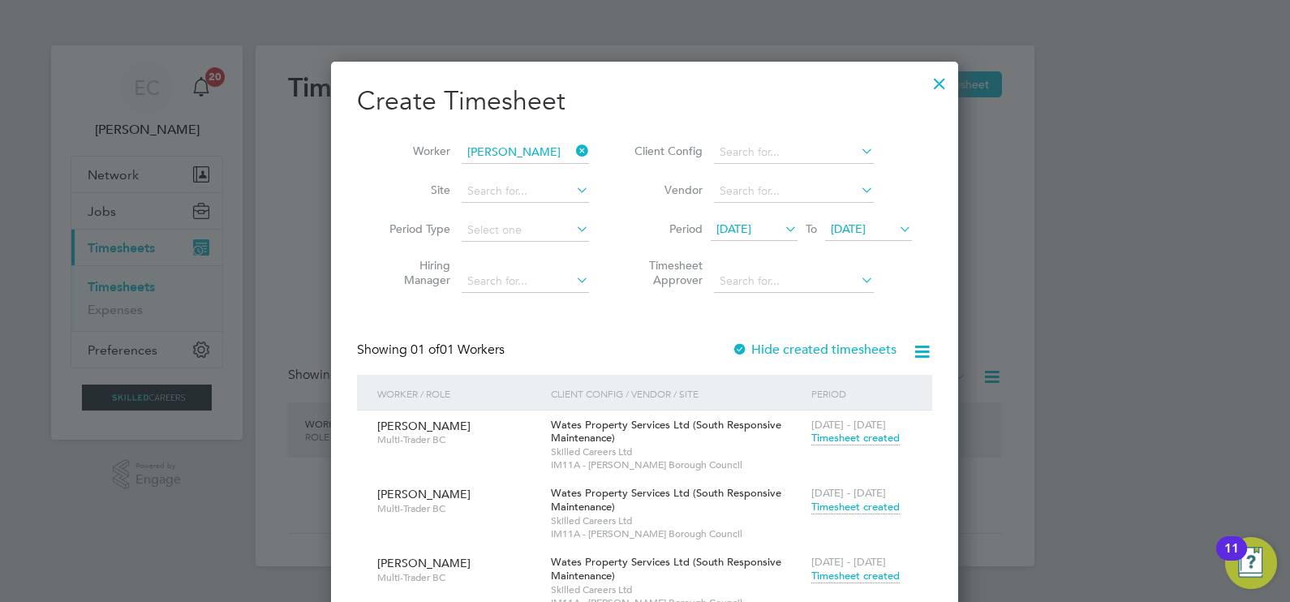
click at [573, 154] on icon at bounding box center [573, 151] width 0 height 23
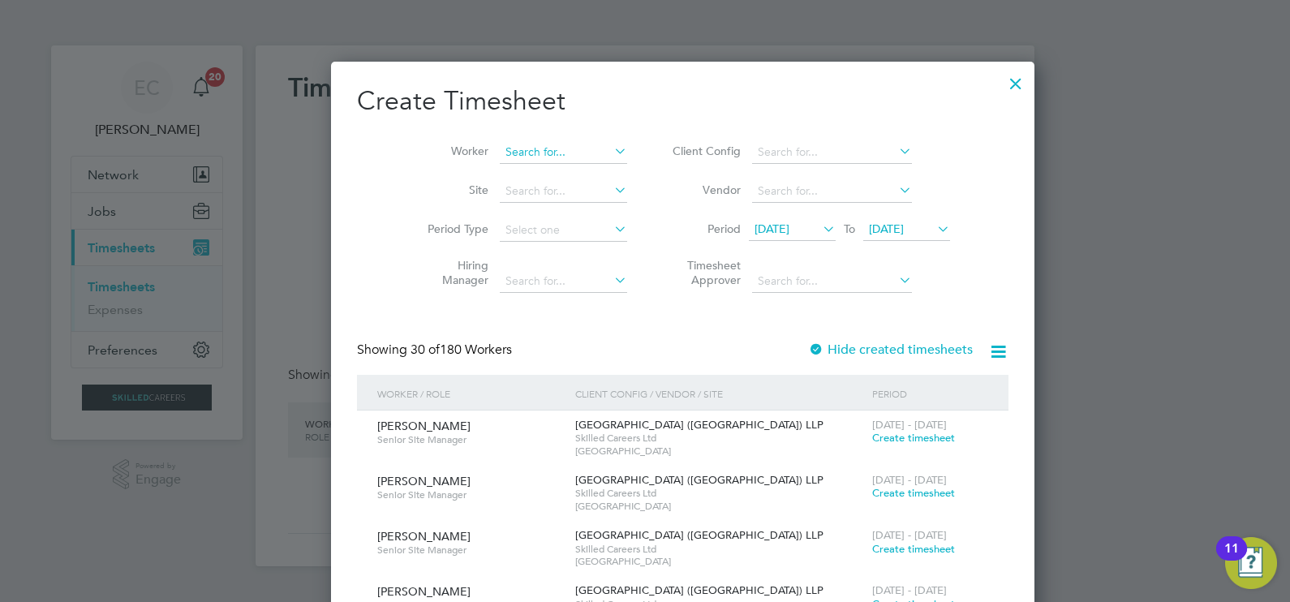
click at [559, 147] on input at bounding box center [563, 152] width 127 height 23
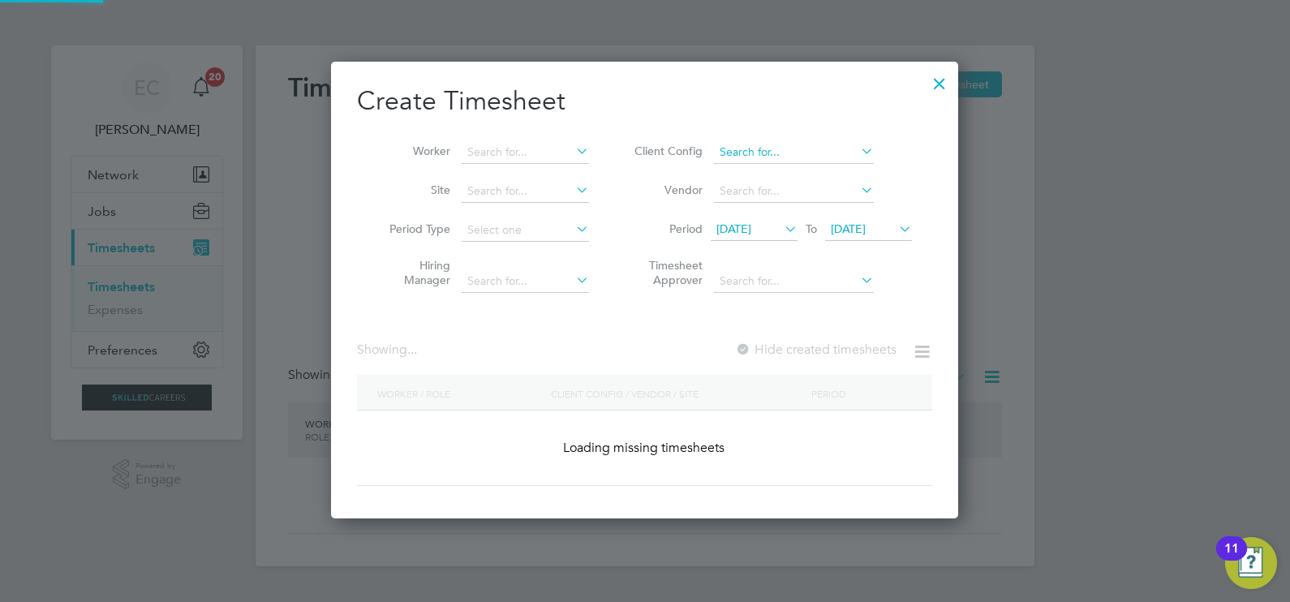
drag, startPoint x: 839, startPoint y: 503, endPoint x: 799, endPoint y: 152, distance: 353.5
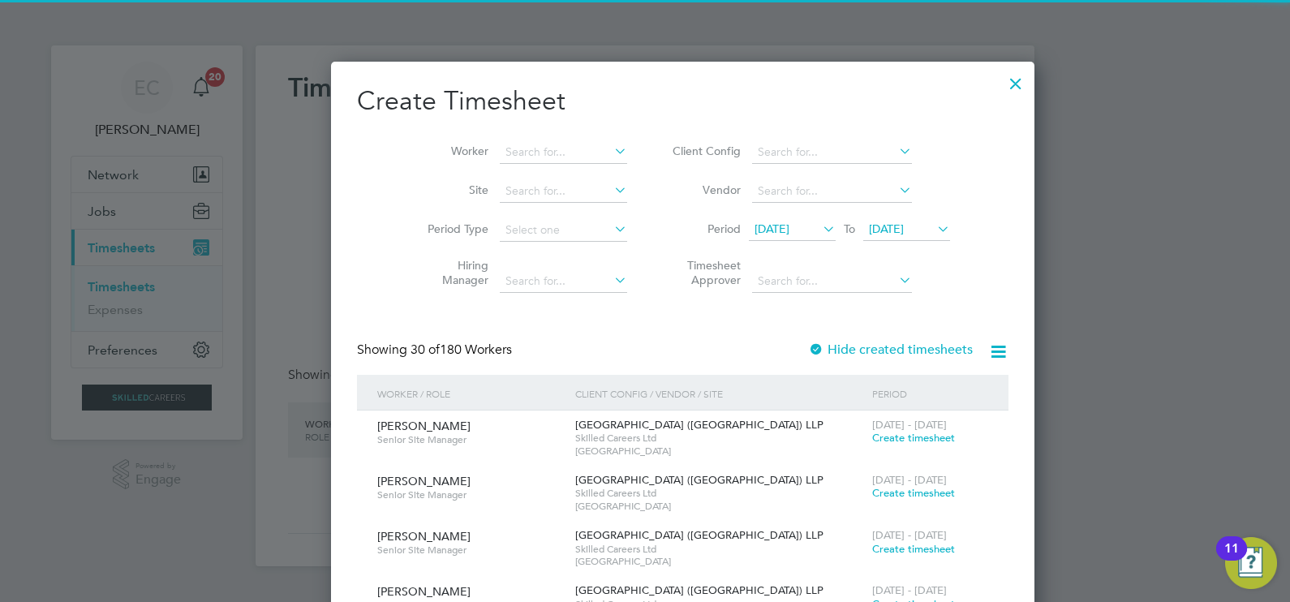
click at [1001, 88] on div at bounding box center [1015, 79] width 29 height 29
